Goal: Find specific page/section

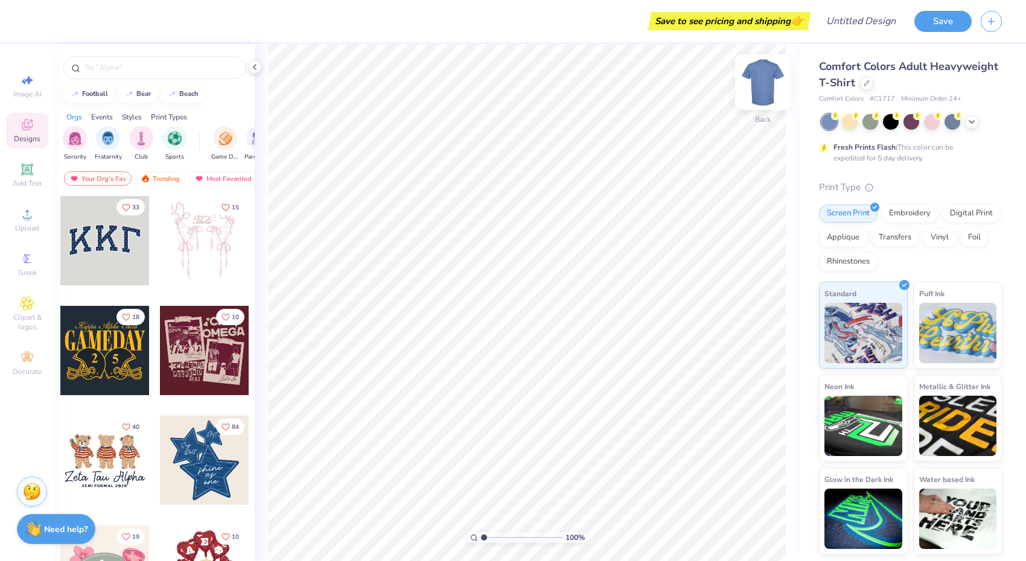
click at [764, 92] on img at bounding box center [763, 82] width 48 height 48
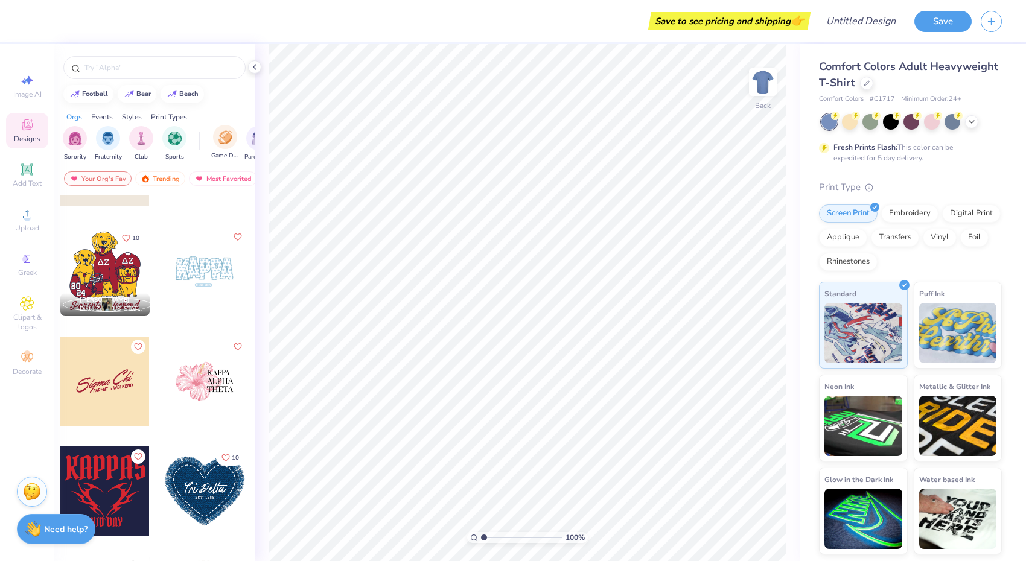
scroll to position [1952, 0]
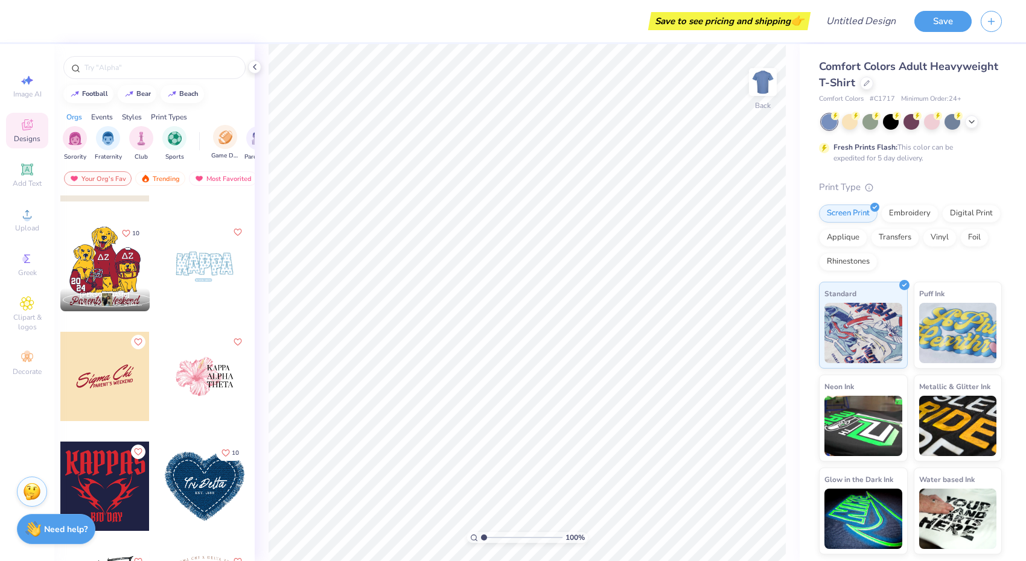
click at [234, 145] on div "Game Day" at bounding box center [225, 143] width 28 height 36
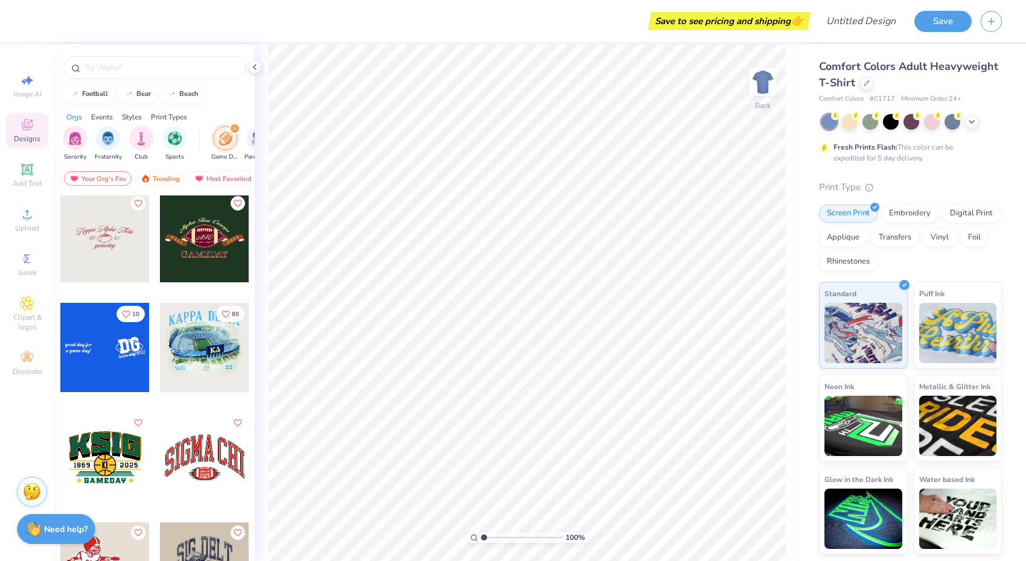
scroll to position [447, 0]
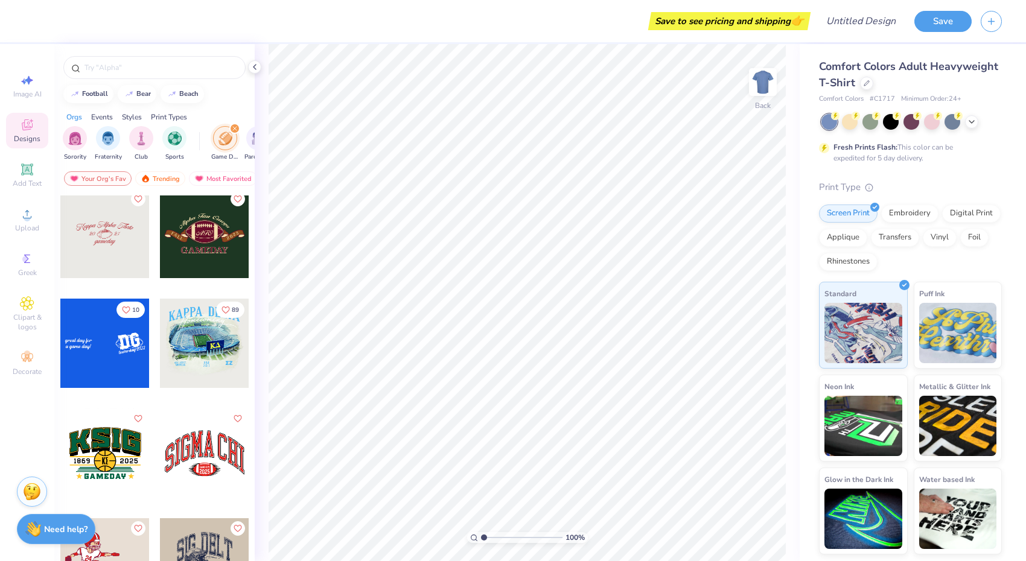
click at [108, 247] on div at bounding box center [104, 233] width 89 height 89
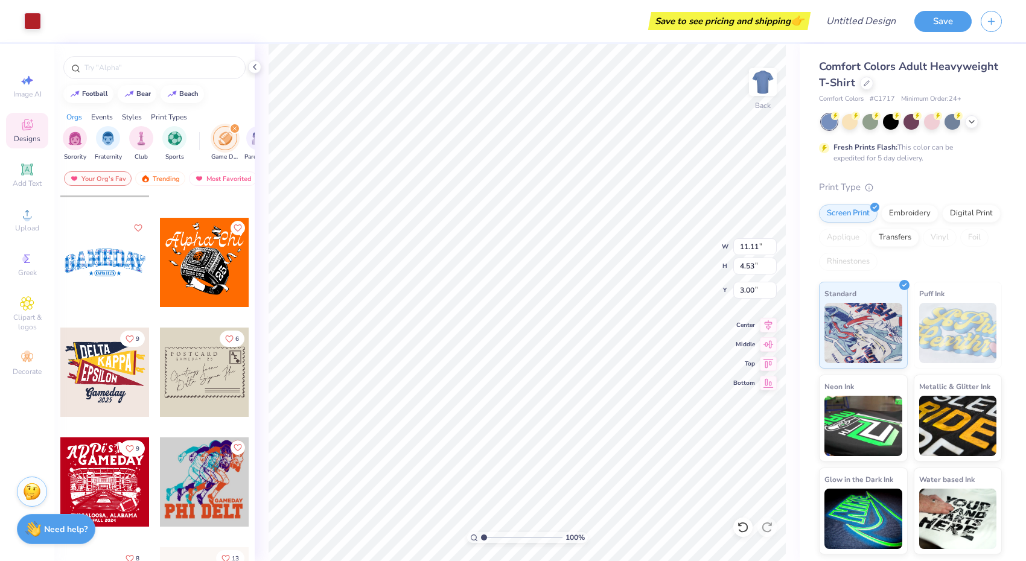
scroll to position [1640, 0]
